Goal: Transaction & Acquisition: Subscribe to service/newsletter

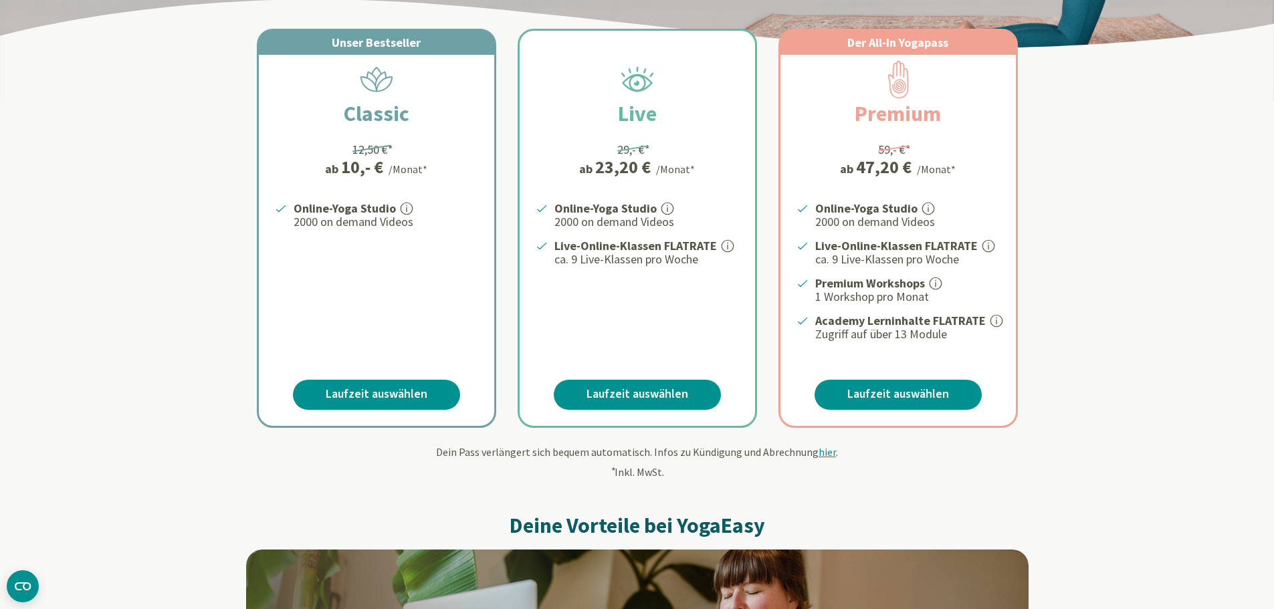
scroll to position [258, 0]
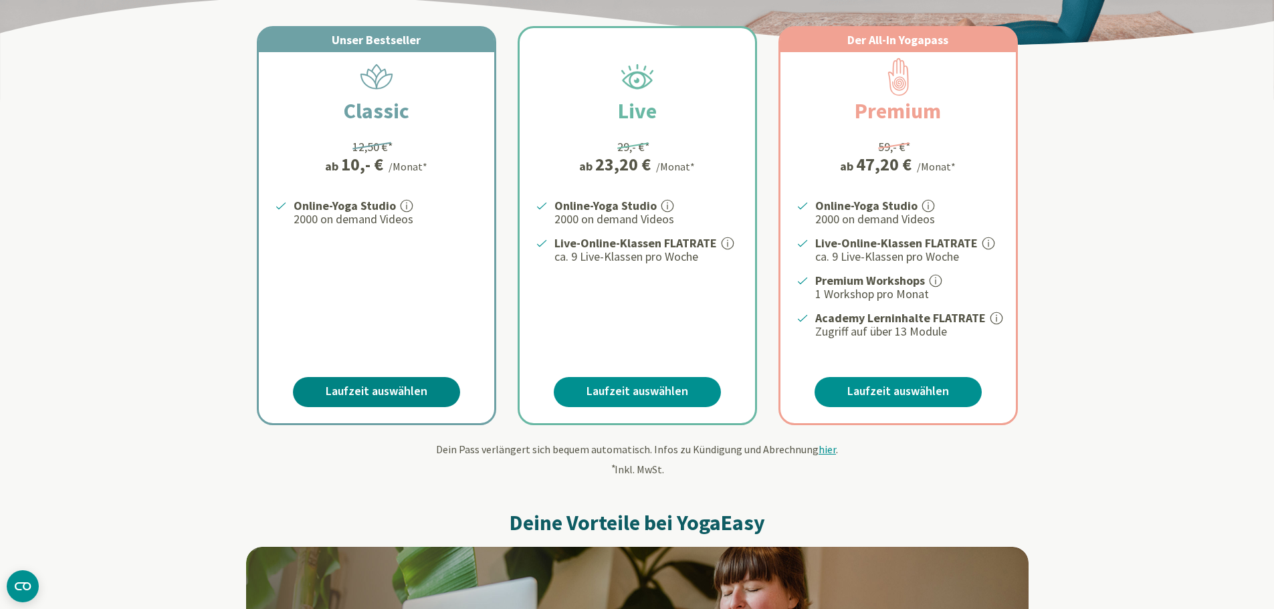
click at [399, 391] on link "Laufzeit auswählen" at bounding box center [376, 392] width 167 height 30
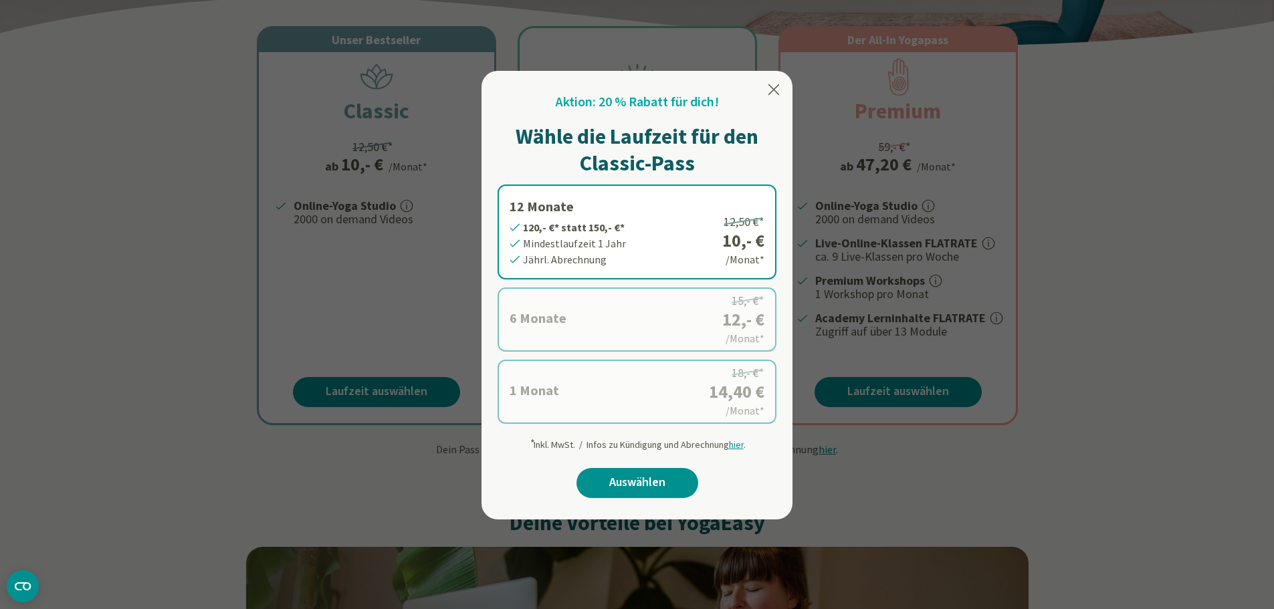
click at [616, 321] on label "6 Monate 72,- €* statt 90,- €* Mindestlaufzeit 6 Monate [GEOGRAPHIC_DATA]. Abre…" at bounding box center [637, 320] width 279 height 64
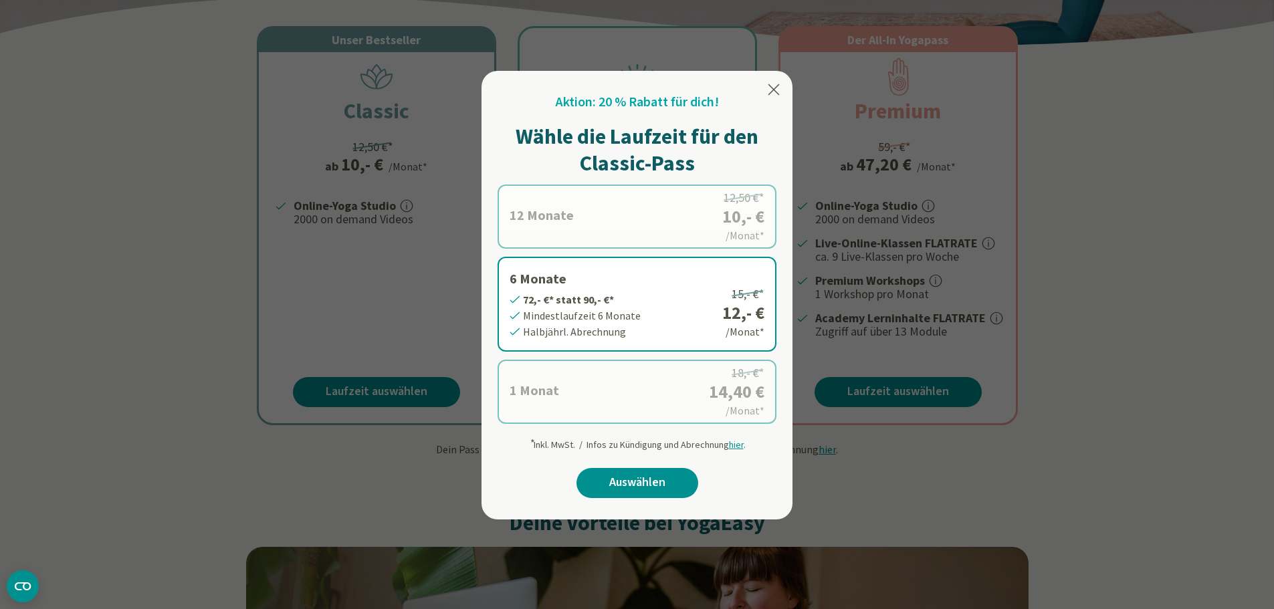
click at [655, 395] on label "1 Monat 14,40 €* statt 18,- €* Mindestlaufzeit 1 Monat Monatl. Abrechnung 18,- …" at bounding box center [637, 392] width 279 height 64
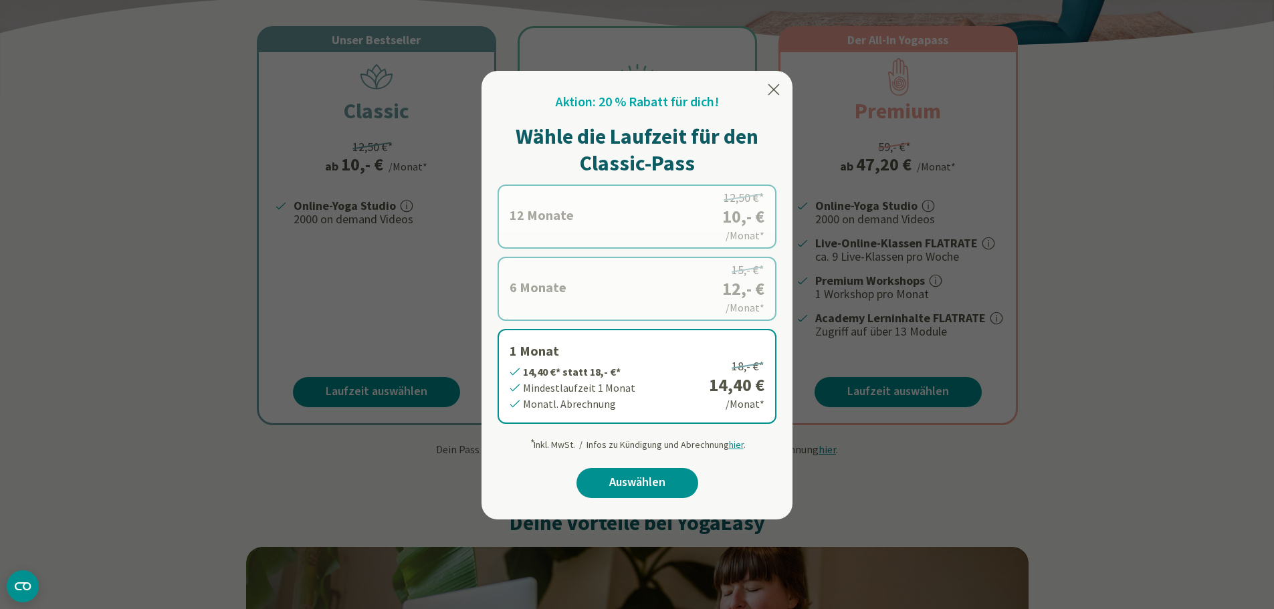
click at [647, 293] on label "6 Monate 72,- €* statt 90,- €* Mindestlaufzeit 6 Monate [GEOGRAPHIC_DATA]. Abre…" at bounding box center [637, 289] width 279 height 64
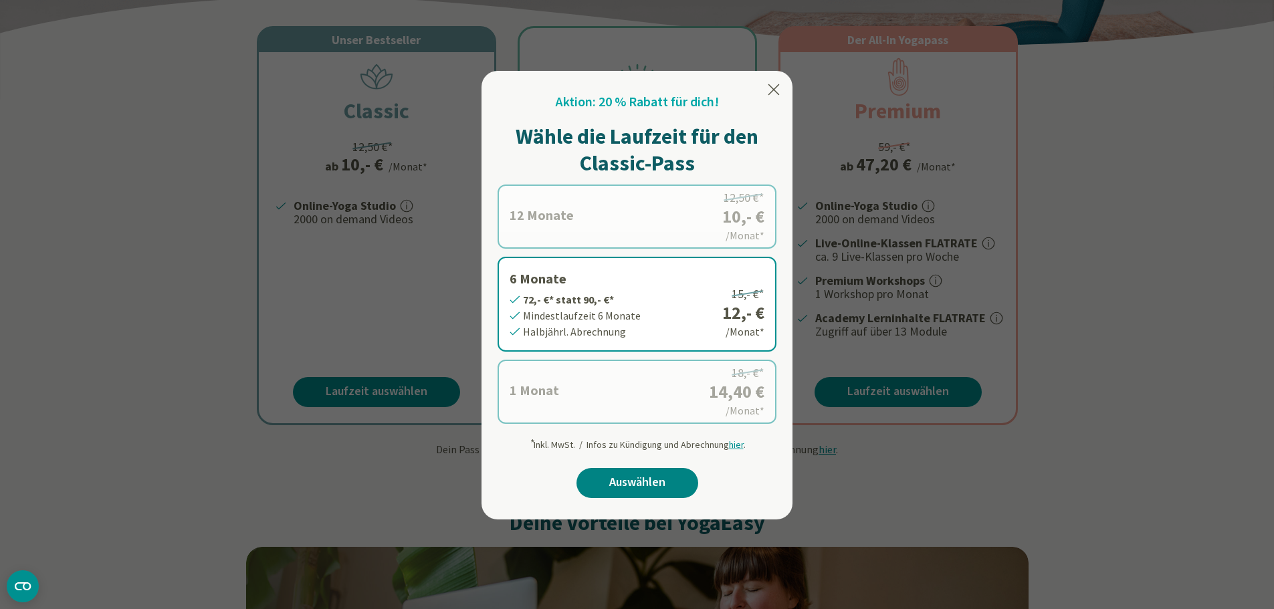
click at [664, 480] on link "Auswählen" at bounding box center [638, 483] width 122 height 30
